Goal: Transaction & Acquisition: Purchase product/service

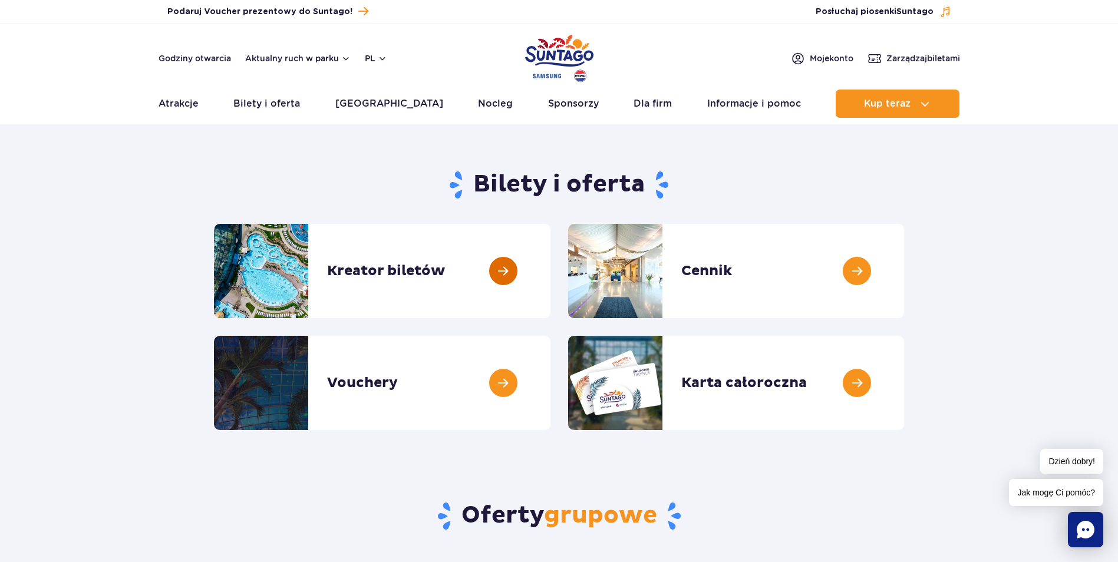
click at [551, 269] on link at bounding box center [551, 271] width 0 height 94
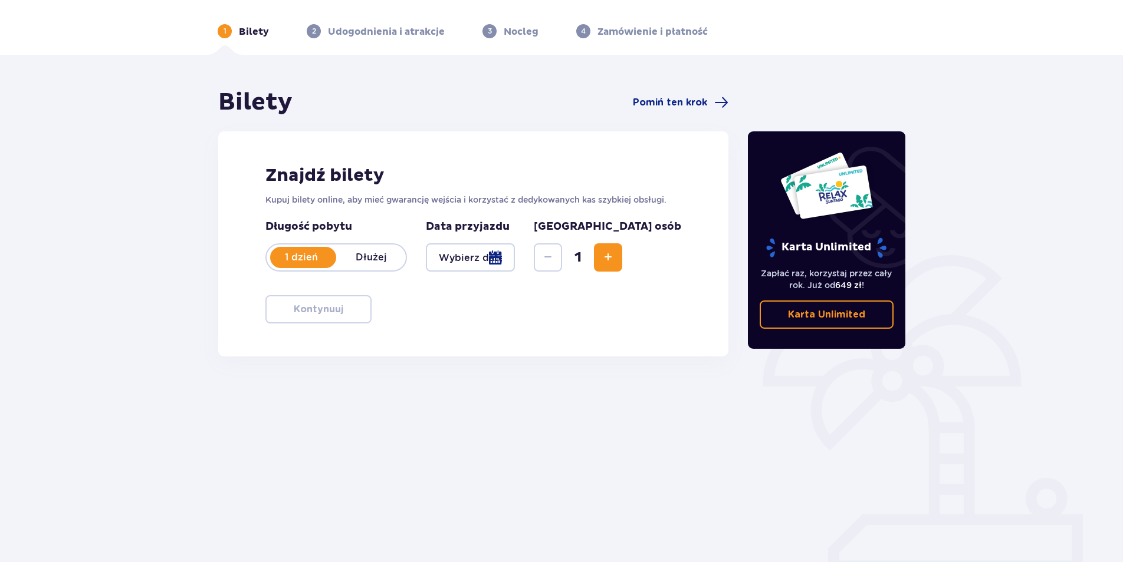
scroll to position [42, 0]
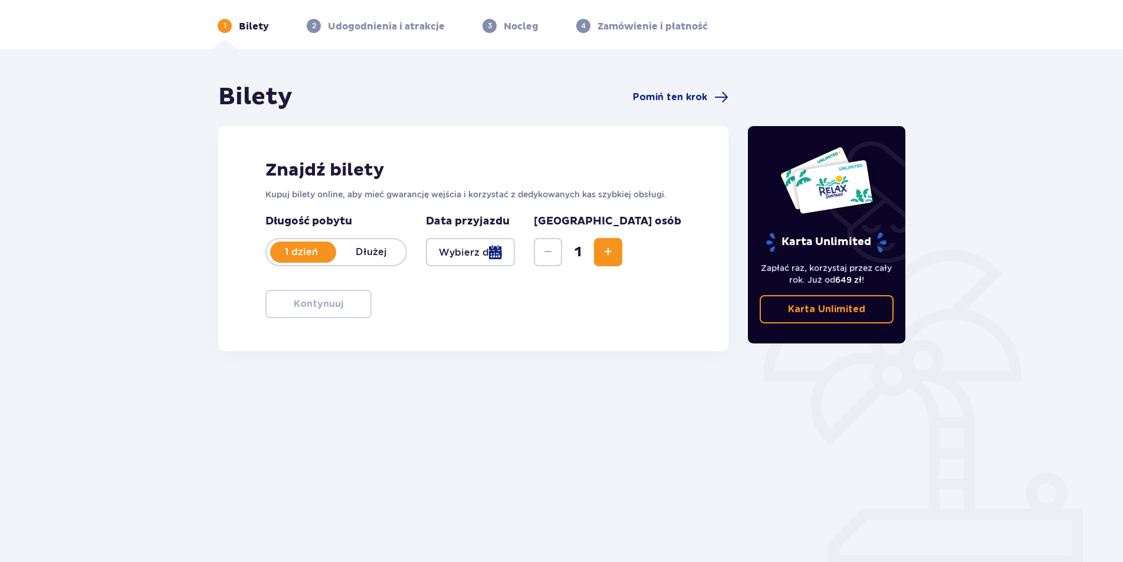
click at [465, 247] on div at bounding box center [470, 252] width 89 height 28
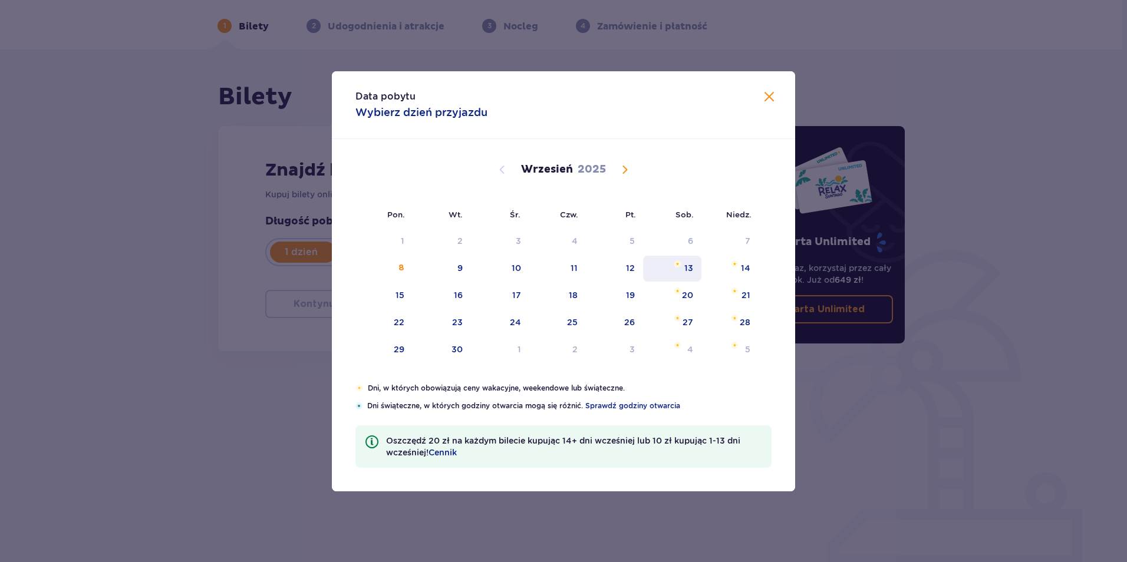
click at [689, 271] on div "13" at bounding box center [689, 268] width 9 height 12
type input "13.09.25"
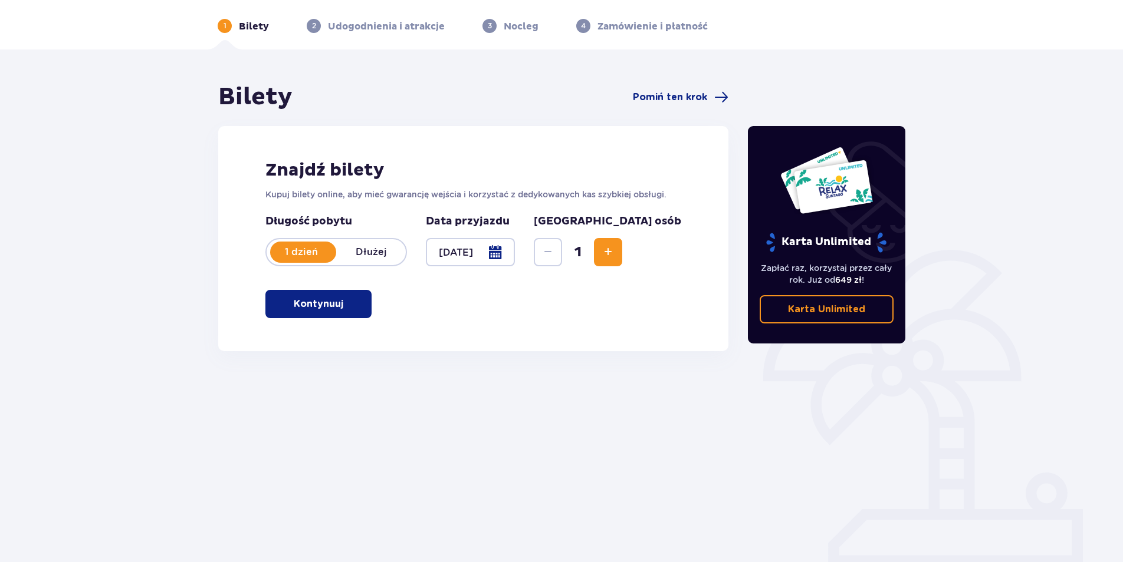
click at [622, 252] on button "Increase" at bounding box center [608, 252] width 28 height 28
click at [340, 303] on span "button" at bounding box center [345, 304] width 14 height 14
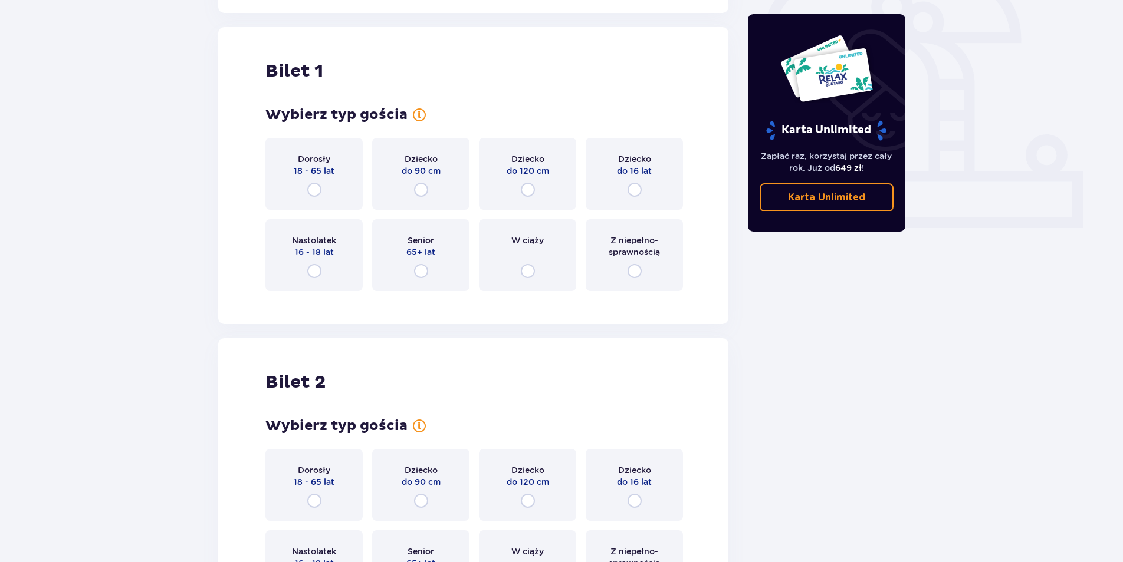
scroll to position [394, 0]
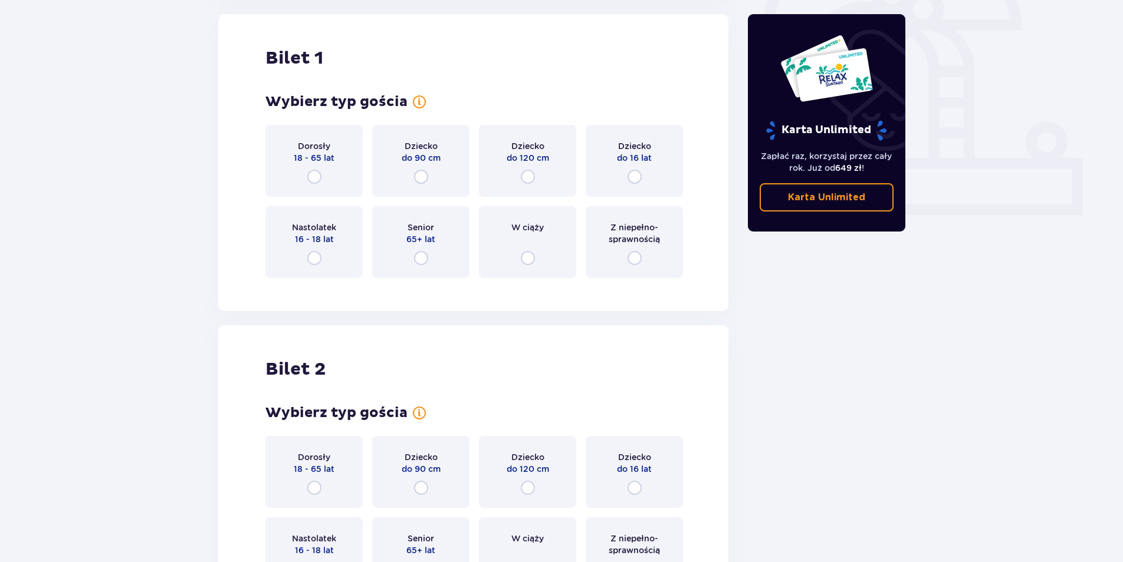
click at [311, 163] on p "18 - 65 lat" at bounding box center [314, 158] width 41 height 12
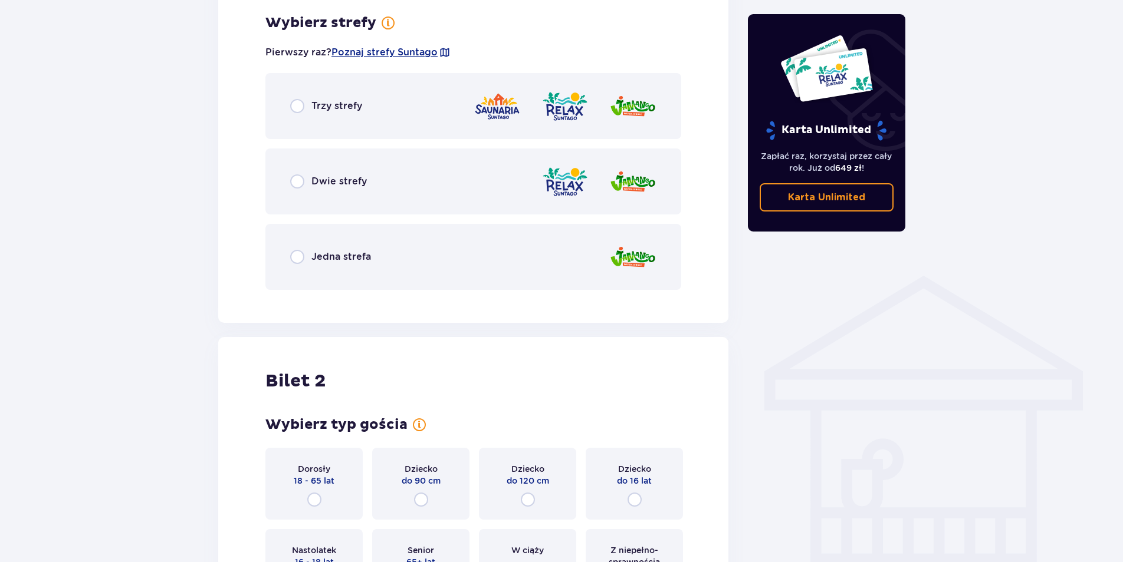
click at [304, 120] on div "Trzy strefy" at bounding box center [473, 106] width 416 height 66
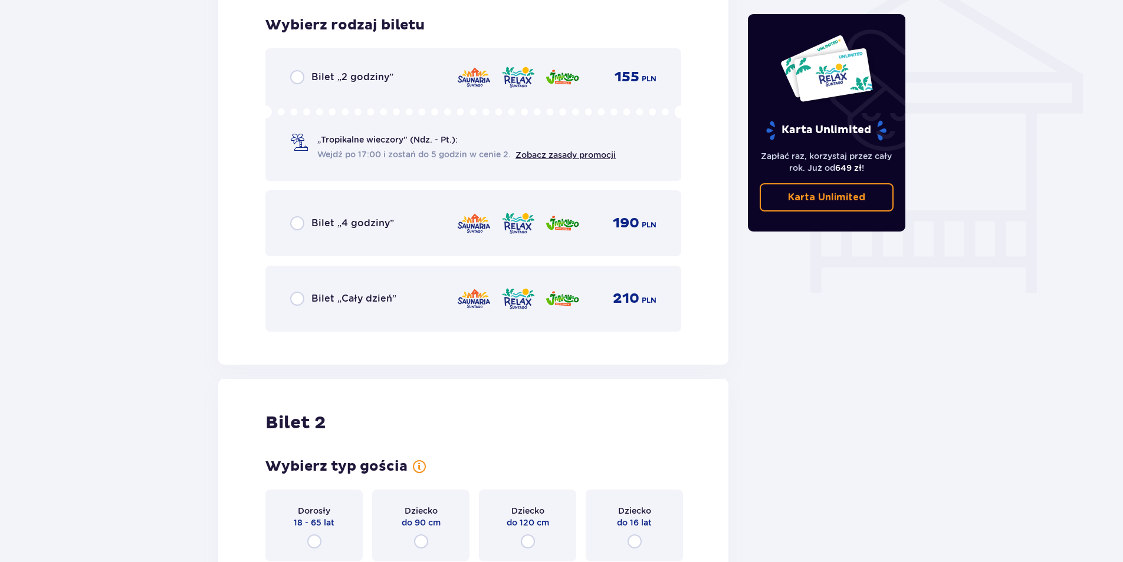
scroll to position [981, 0]
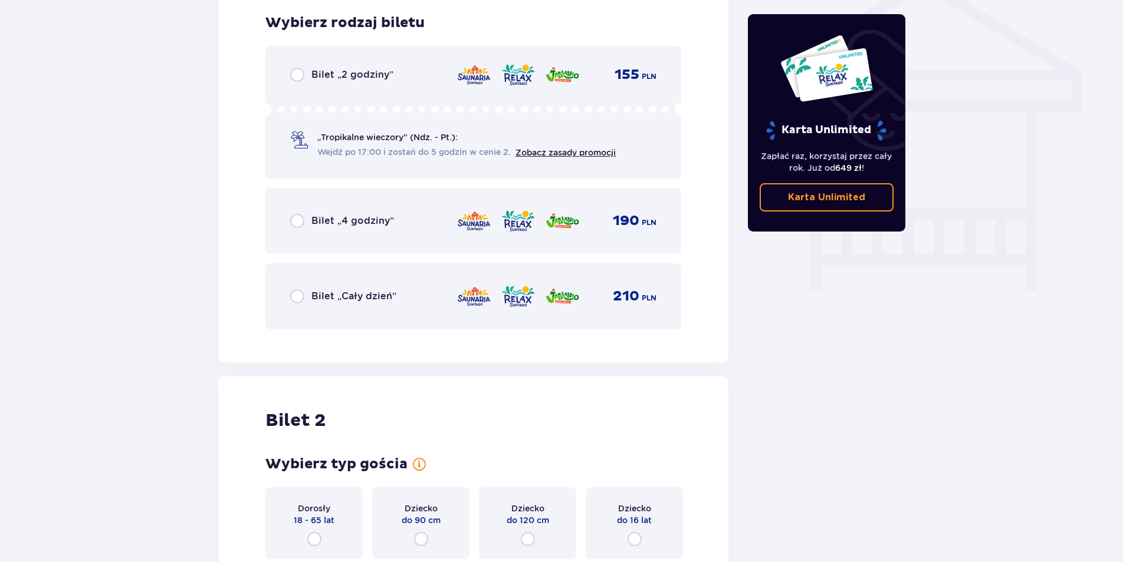
click at [347, 299] on p "Bilet „Cały dzień”" at bounding box center [353, 296] width 85 height 13
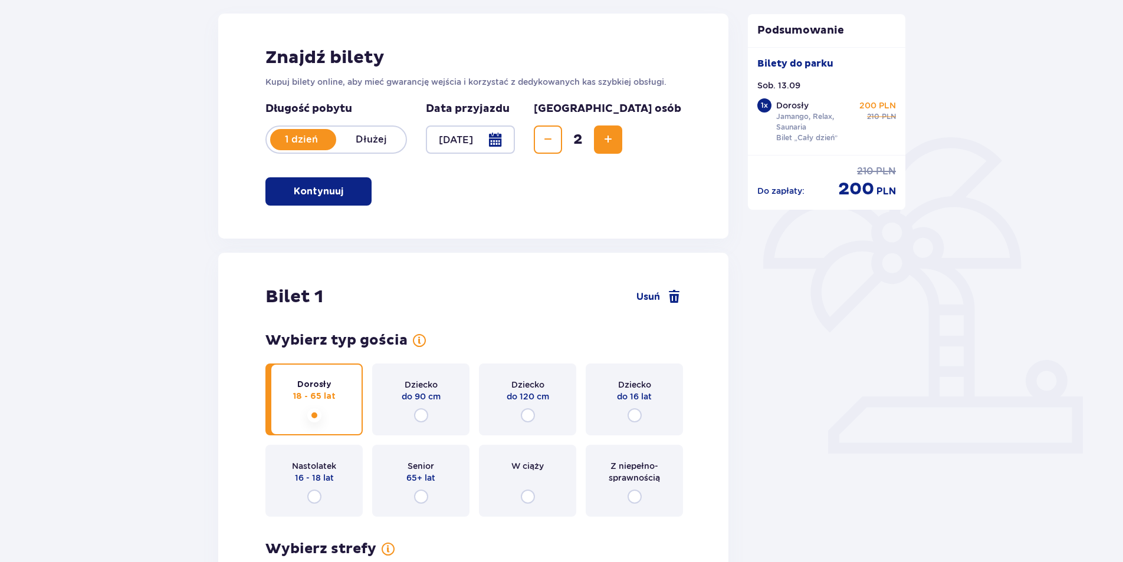
scroll to position [0, 0]
